Goal: Navigation & Orientation: Find specific page/section

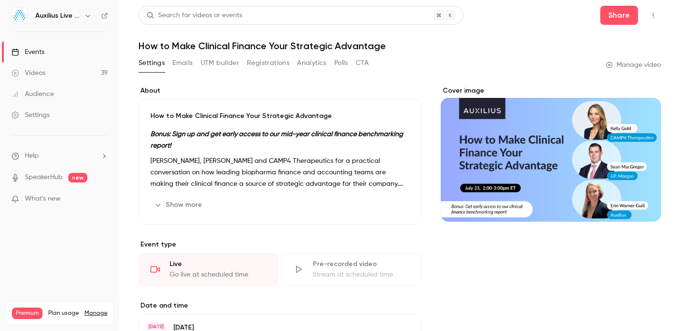
click at [45, 54] on link "Events" at bounding box center [59, 52] width 119 height 21
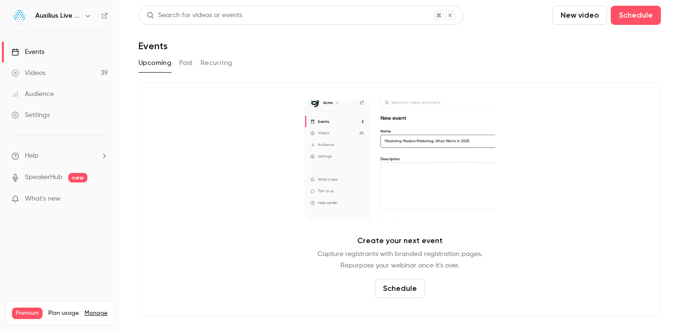
click at [186, 62] on button "Past" at bounding box center [186, 62] width 14 height 15
